Goal: Find specific page/section: Find specific page/section

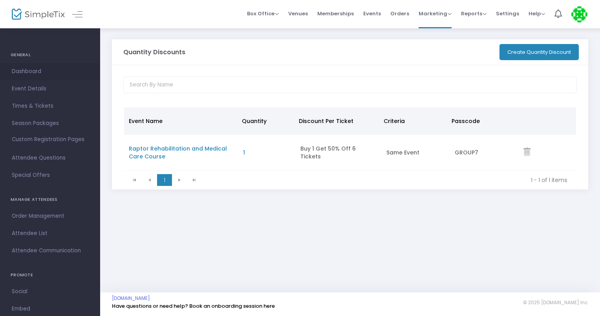
click at [31, 76] on span "Dashboard" at bounding box center [50, 71] width 77 height 10
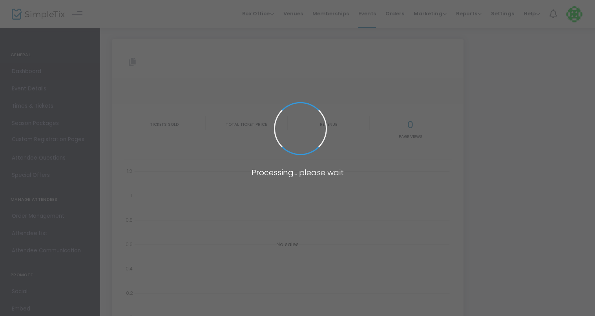
type input "[URL][DOMAIN_NAME]"
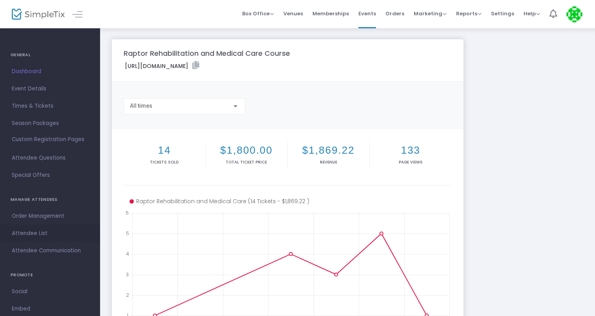
click at [29, 232] on span "Attendee List" at bounding box center [50, 233] width 77 height 10
